Goal: Find specific page/section: Find specific page/section

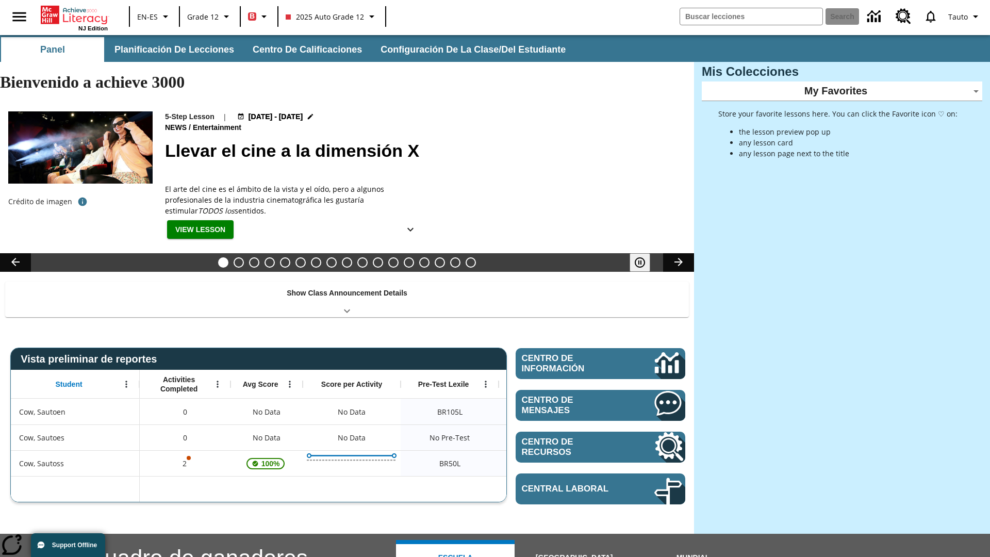
click at [842, 91] on body "Saltar al contenido principal NJ Edition EN-ES Grade 12 B 2025 Auto Grade 12 Se…" at bounding box center [495, 449] width 990 height 829
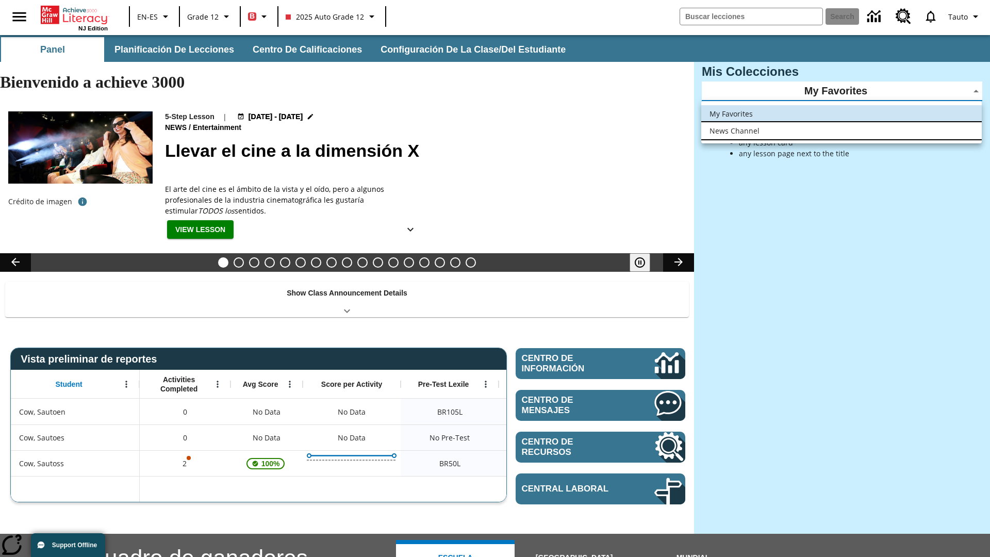
click at [841, 130] on li "News Channel" at bounding box center [841, 130] width 280 height 17
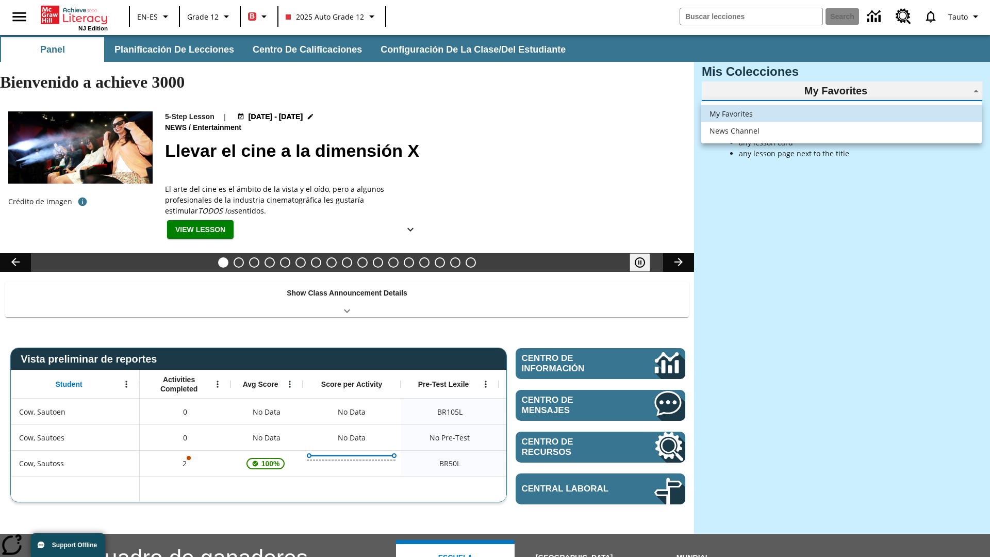
type input "120"
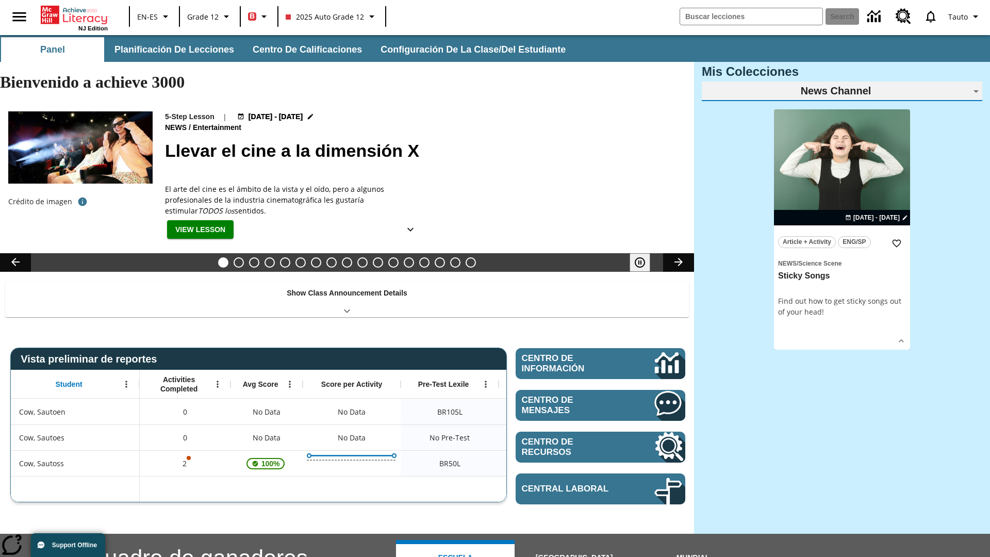
scroll to position [62, 0]
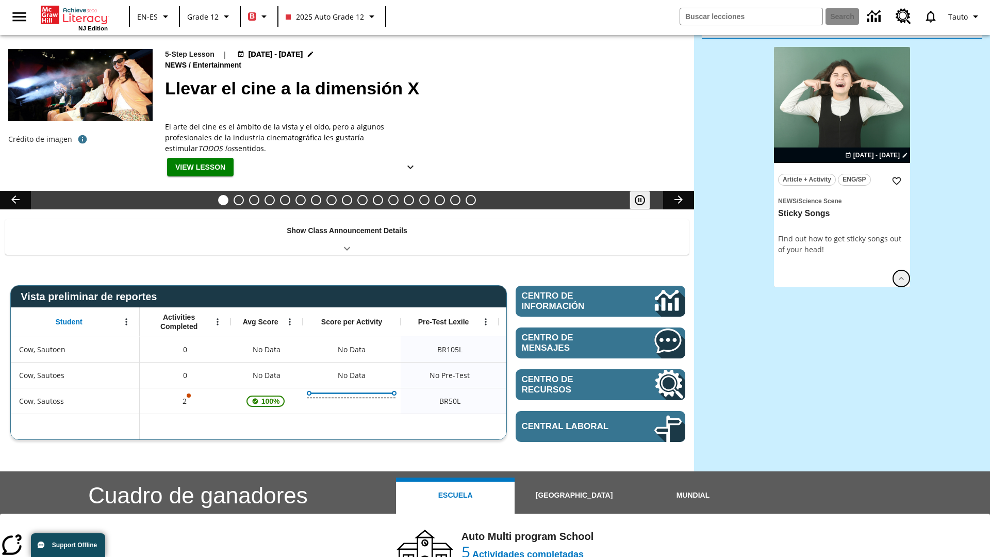
click at [901, 273] on icon "Ver más" at bounding box center [901, 278] width 10 height 10
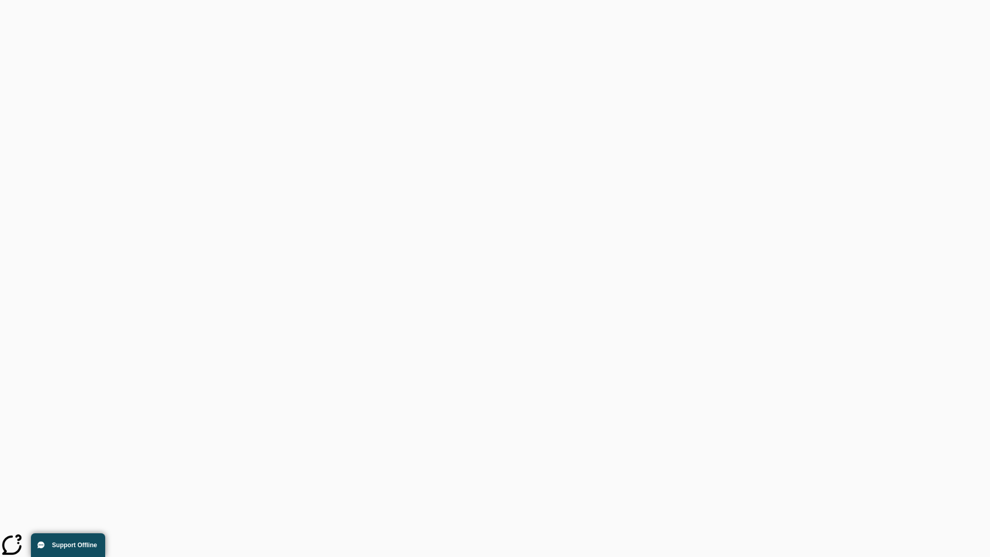
scroll to position [0, 0]
